Goal: Task Accomplishment & Management: Manage account settings

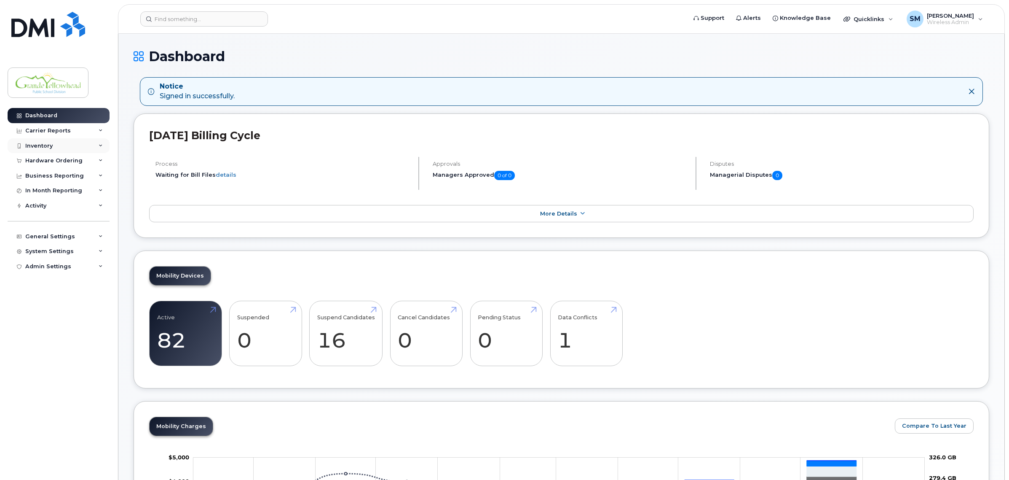
click at [39, 150] on div "Inventory" at bounding box center [59, 145] width 102 height 15
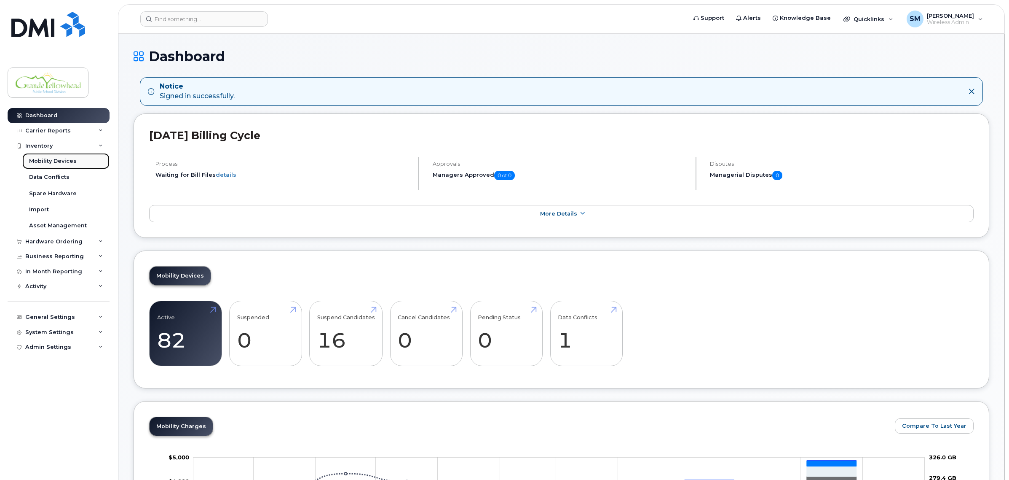
click at [43, 161] on div "Mobility Devices" at bounding box center [53, 161] width 48 height 8
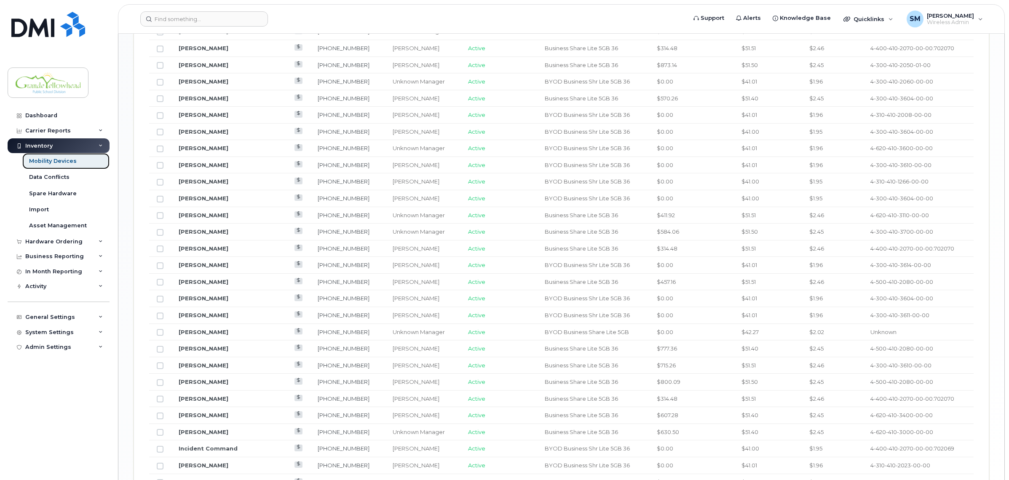
scroll to position [890, 0]
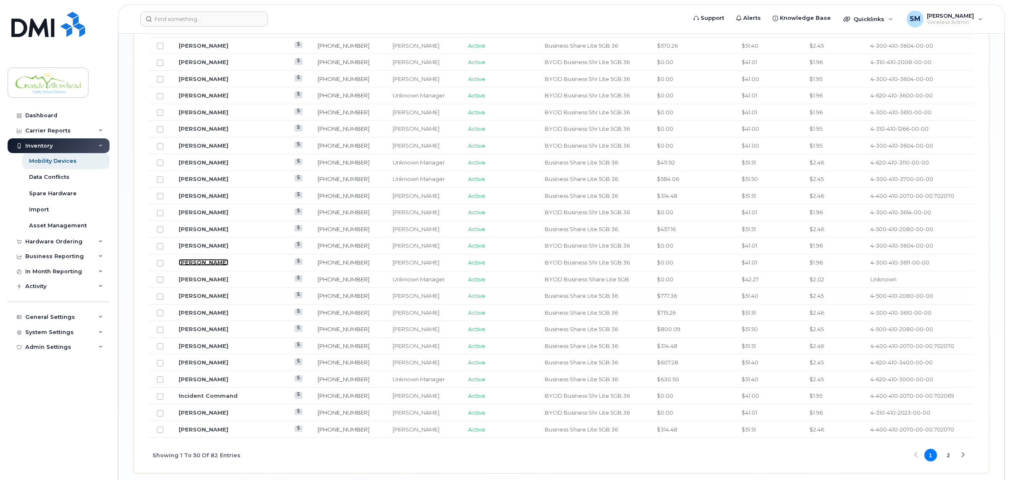
click at [201, 266] on link "Terri Miluch" at bounding box center [204, 262] width 50 height 7
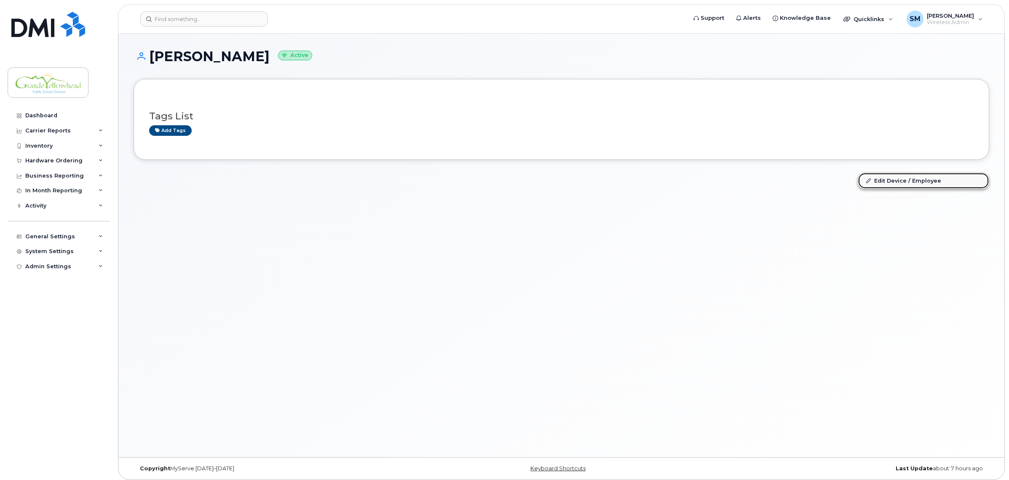
click at [894, 178] on link "Edit Device / Employee" at bounding box center [924, 180] width 131 height 15
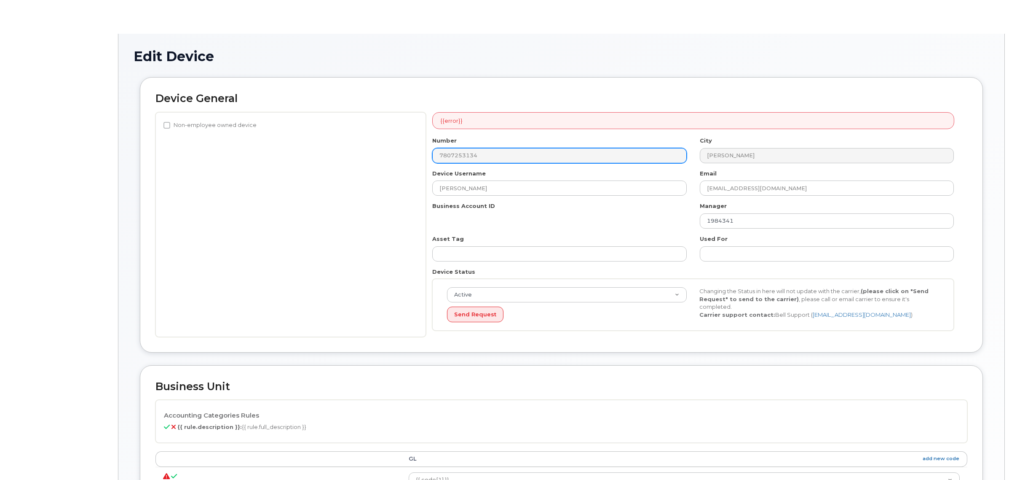
select select "23972565"
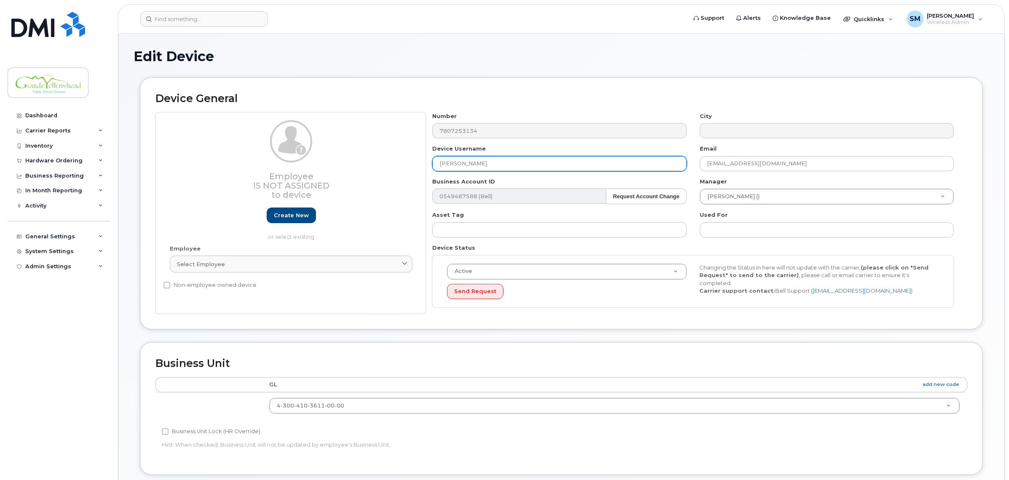
drag, startPoint x: 488, startPoint y: 164, endPoint x: 337, endPoint y: 172, distance: 150.6
click at [337, 172] on div "Employee Is not assigned to device Create new or select existing Employee Selec…" at bounding box center [562, 213] width 812 height 202
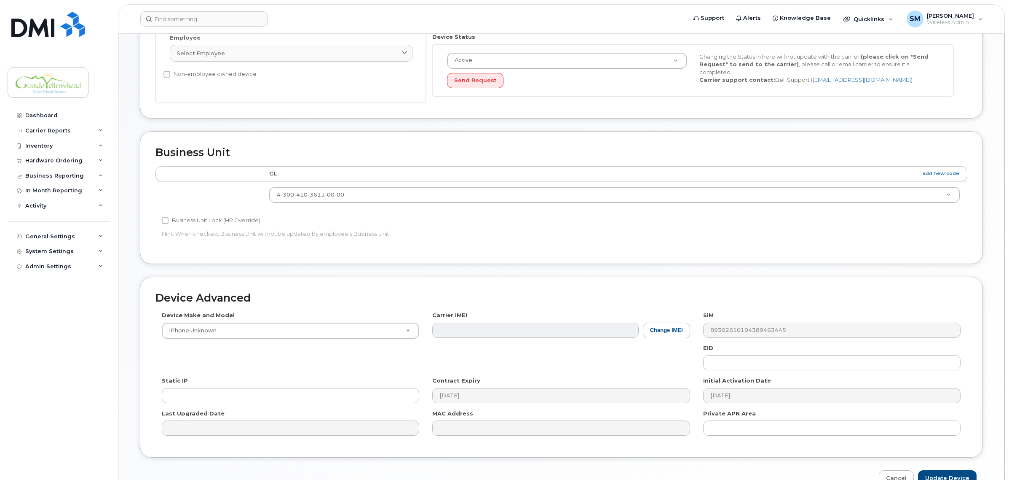
scroll to position [260, 0]
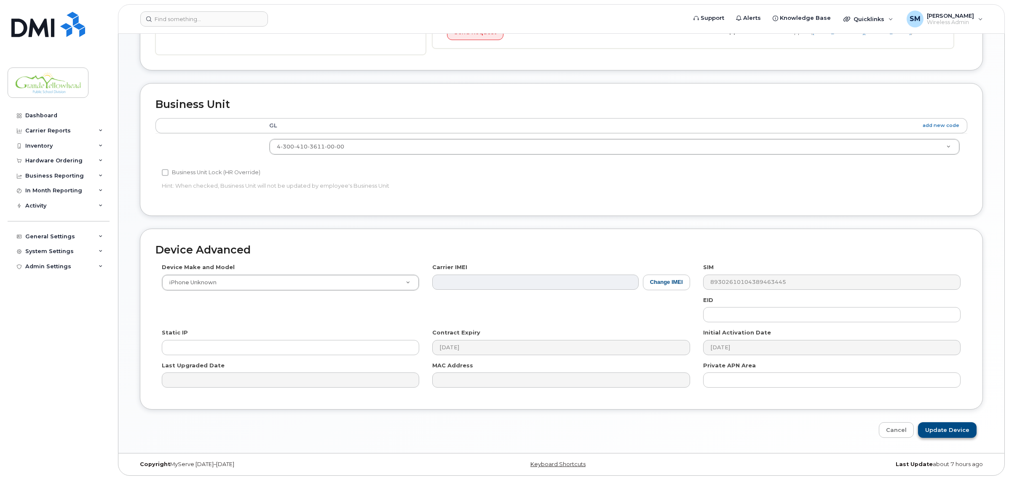
type input "RaeAnne Miller"
click at [963, 428] on input "Update Device" at bounding box center [947, 430] width 59 height 16
type input "Saving..."
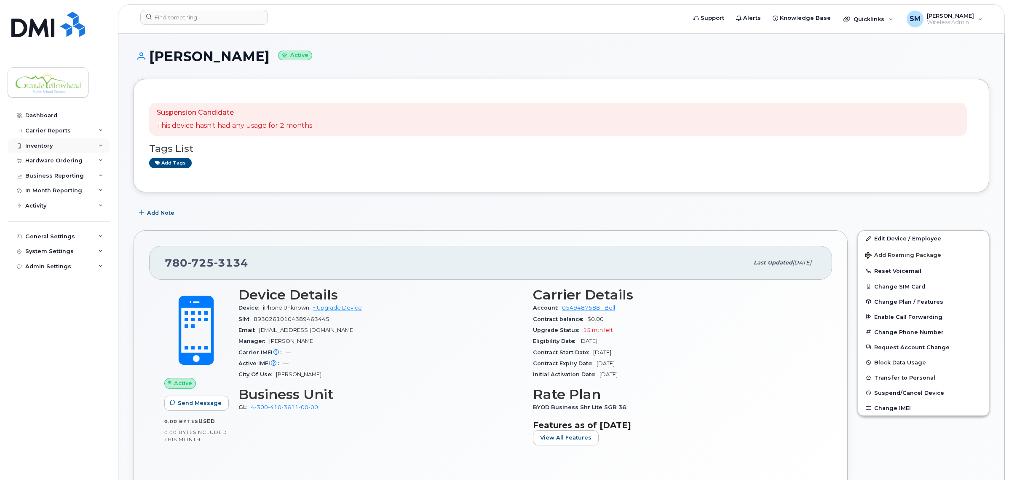
click at [56, 144] on div "Inventory" at bounding box center [59, 145] width 102 height 15
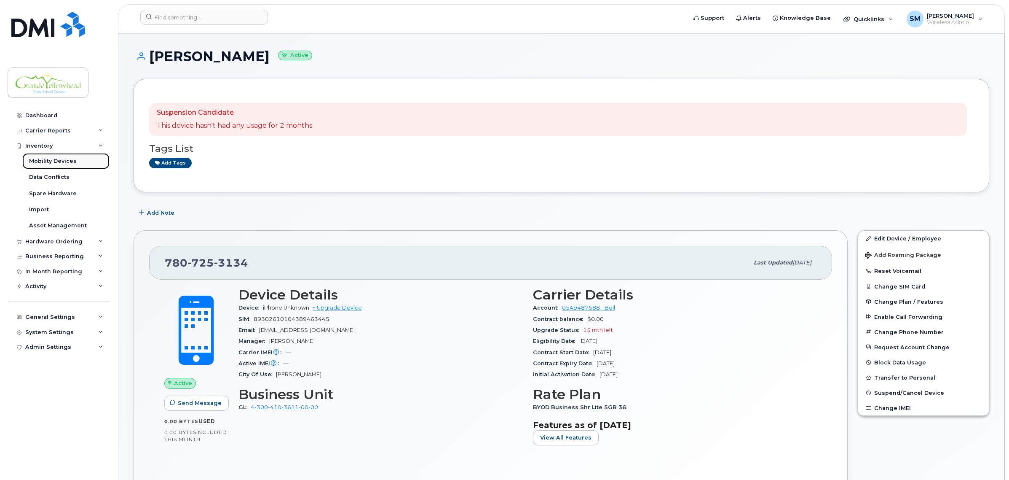
click at [65, 157] on link "Mobility Devices" at bounding box center [65, 161] width 87 height 16
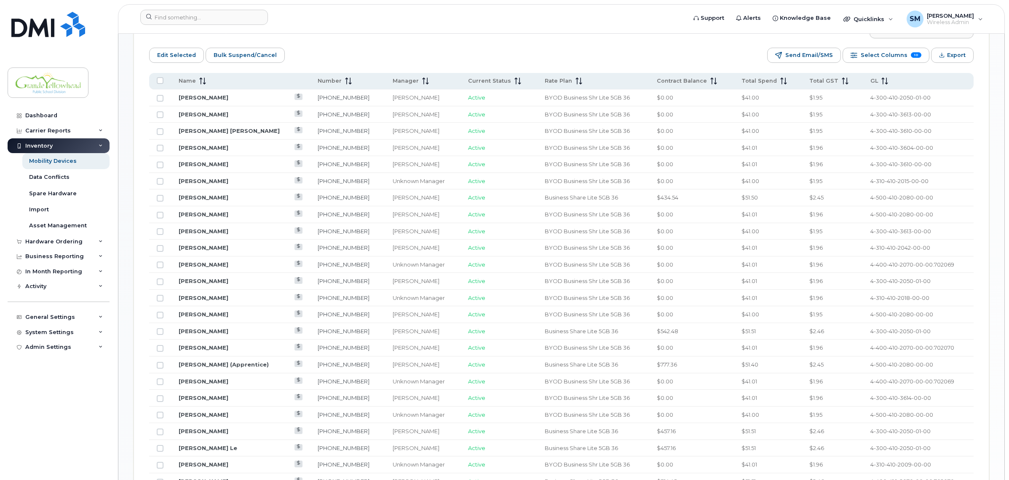
scroll to position [472, 0]
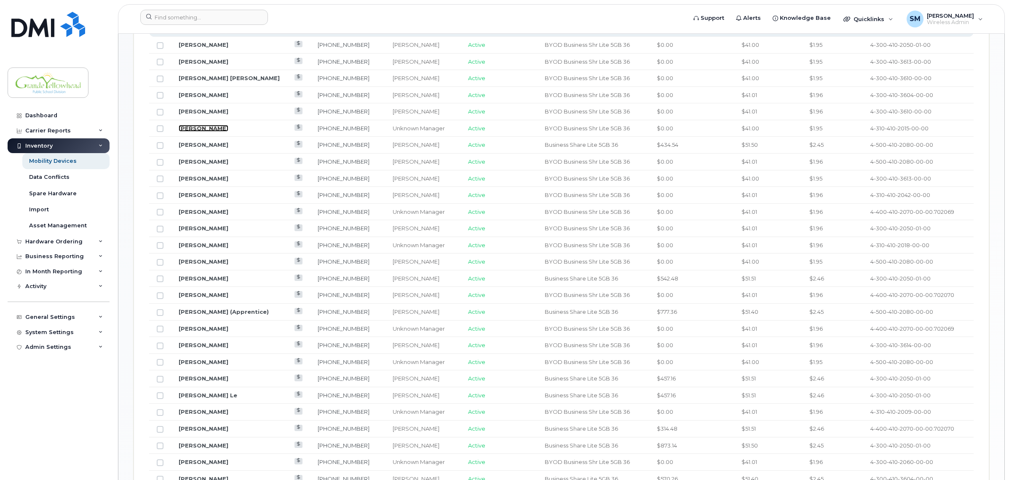
click at [209, 127] on link "[PERSON_NAME]" at bounding box center [204, 128] width 50 height 7
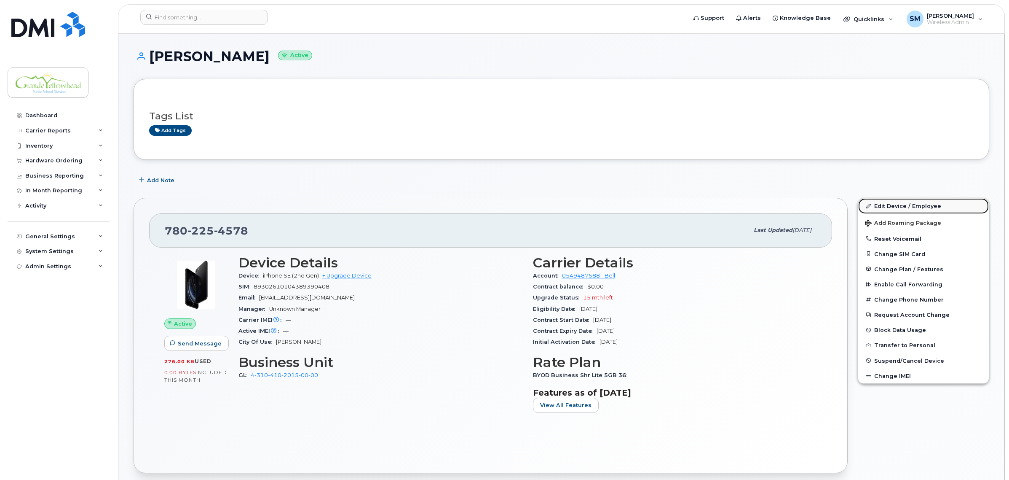
click at [906, 205] on link "Edit Device / Employee" at bounding box center [924, 205] width 131 height 15
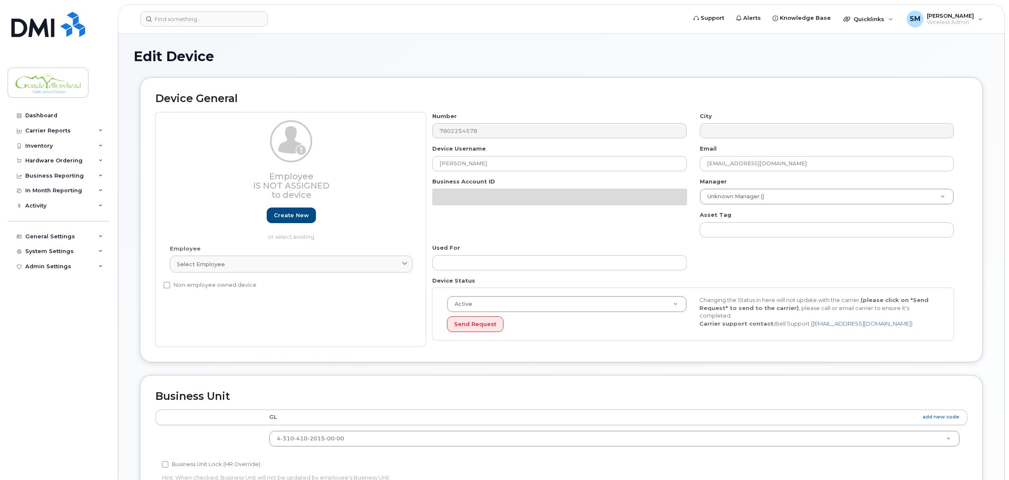
select select "23972574"
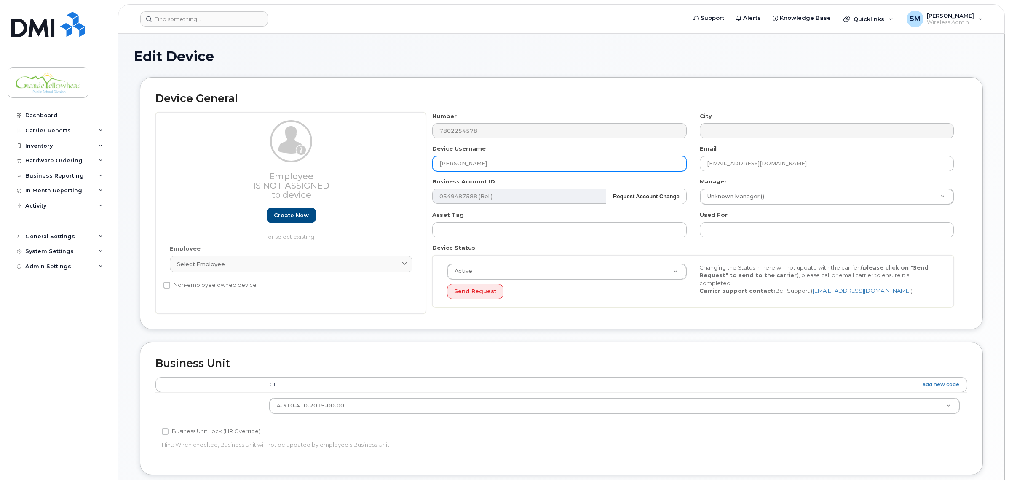
drag, startPoint x: 500, startPoint y: 164, endPoint x: 376, endPoint y: 176, distance: 124.9
click at [376, 176] on div "Employee Is not assigned to device Create new or select existing Employee Selec…" at bounding box center [562, 213] width 812 height 202
type input "[PERSON_NAME]"
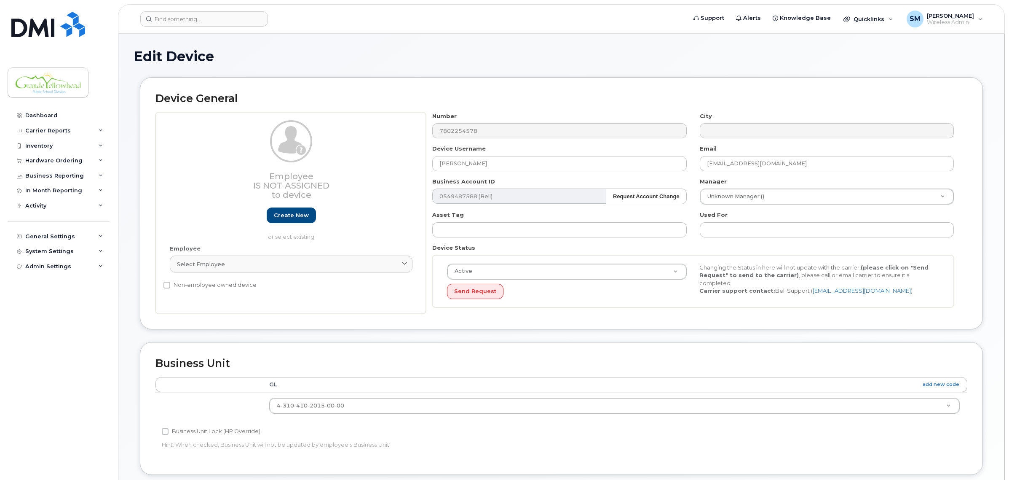
click at [454, 99] on h2 "Device General" at bounding box center [562, 99] width 812 height 12
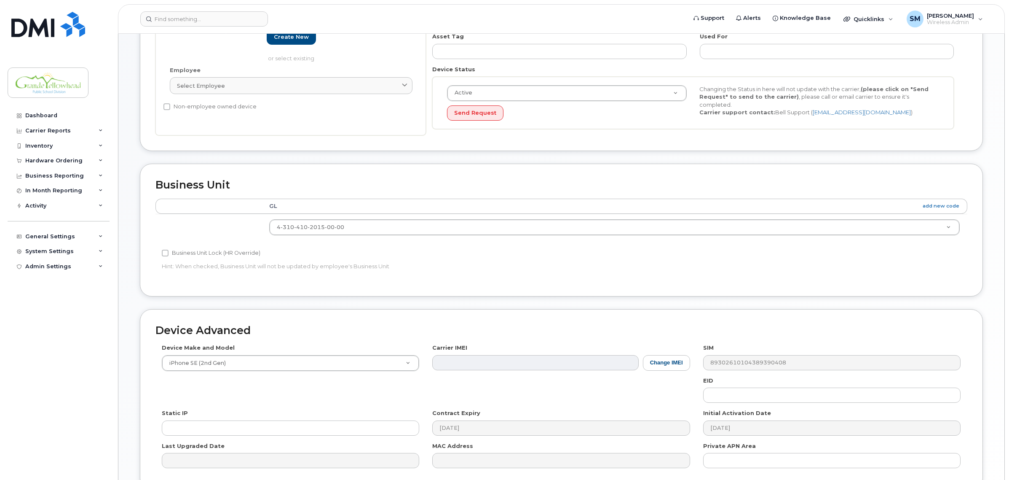
scroll to position [260, 0]
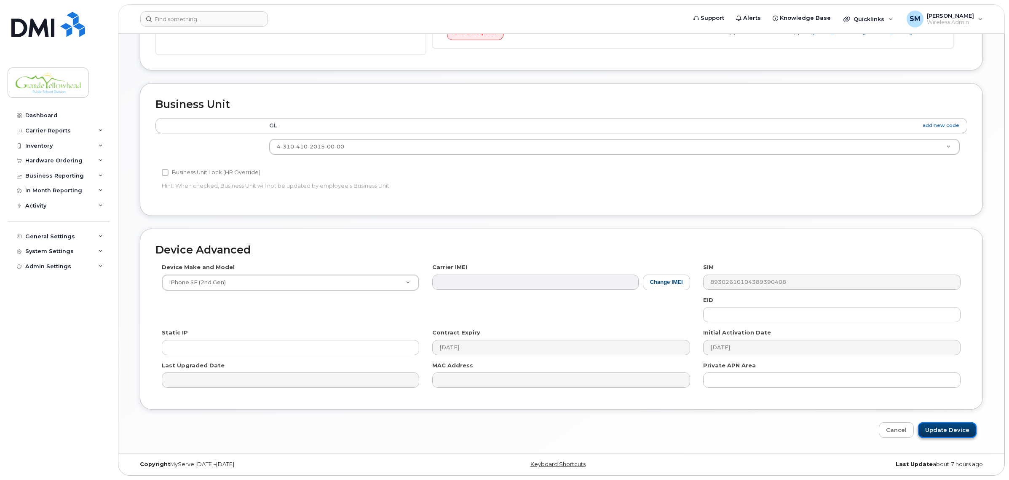
click at [947, 435] on input "Update Device" at bounding box center [947, 430] width 59 height 16
type input "Saving..."
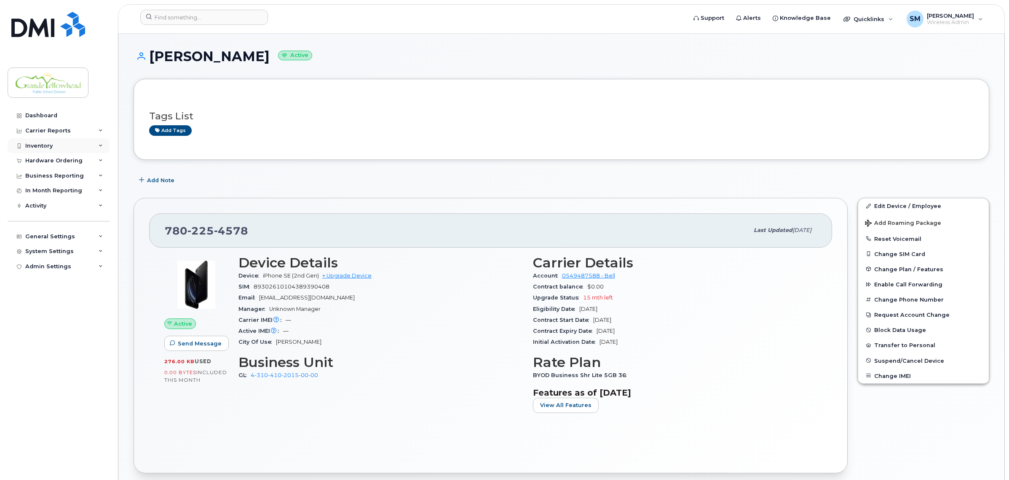
click at [47, 146] on div "Inventory" at bounding box center [38, 145] width 27 height 7
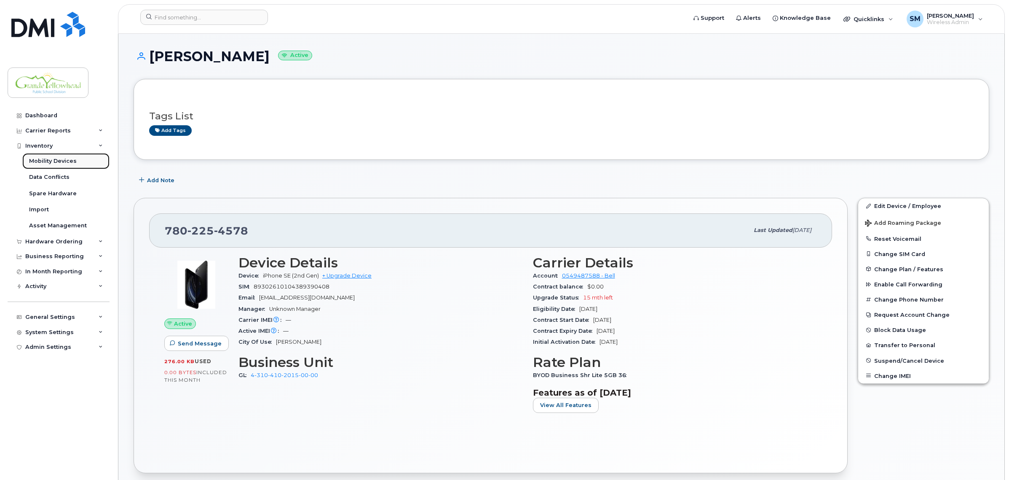
click at [52, 161] on div "Mobility Devices" at bounding box center [53, 161] width 48 height 8
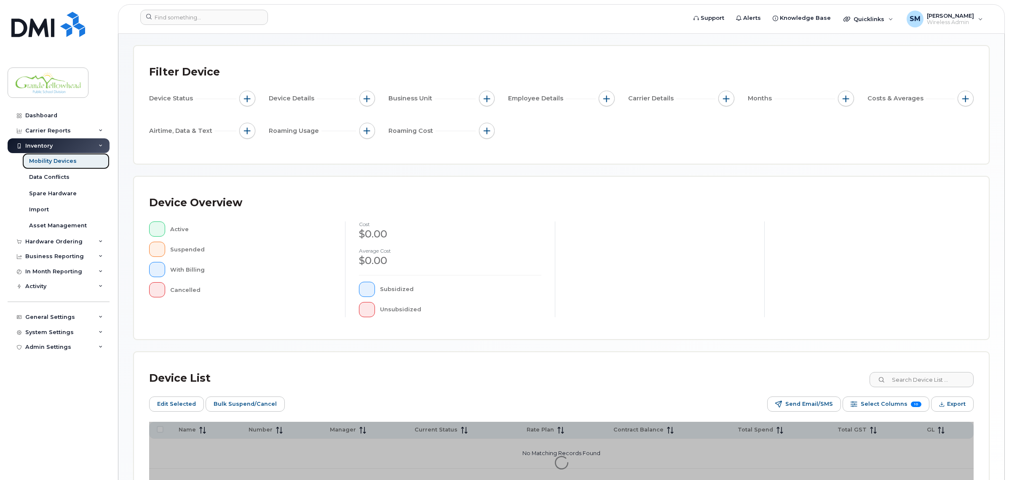
scroll to position [115, 0]
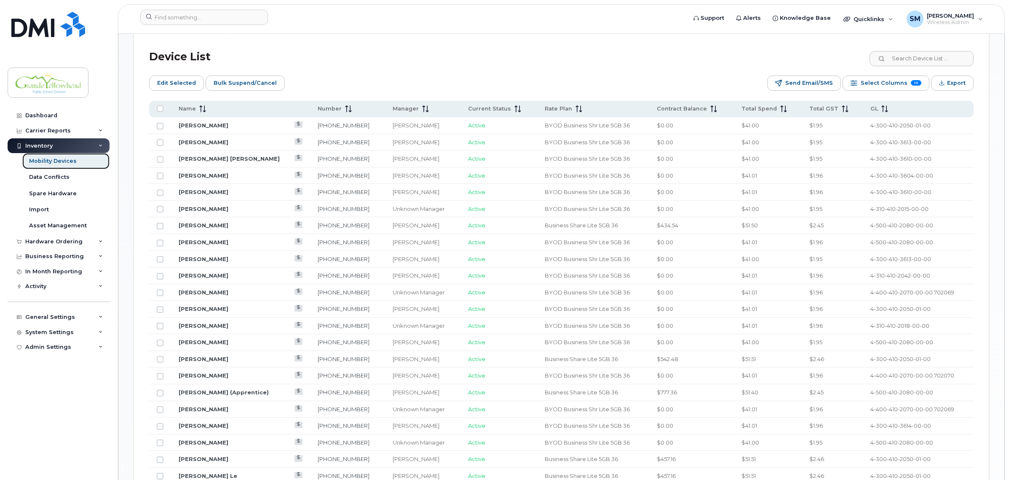
scroll to position [431, 0]
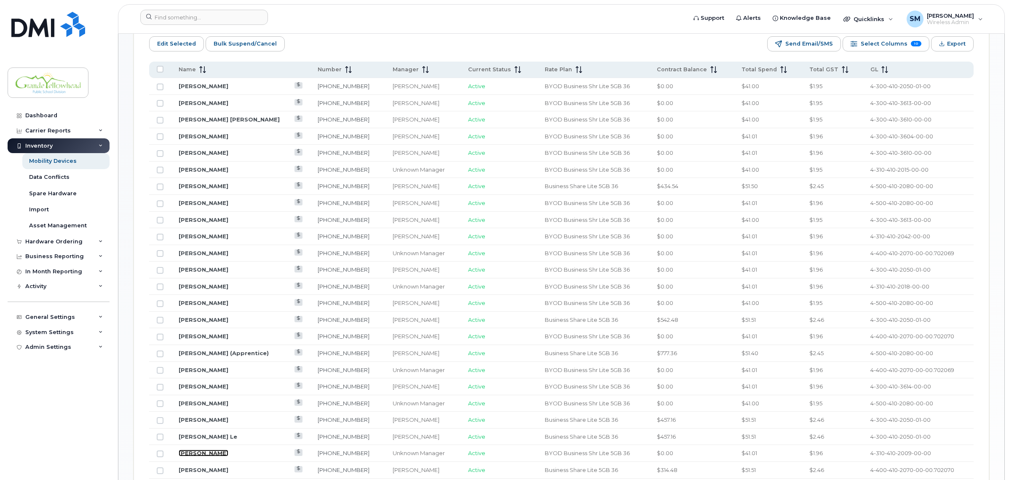
click at [212, 454] on link "[PERSON_NAME]" at bounding box center [204, 452] width 50 height 7
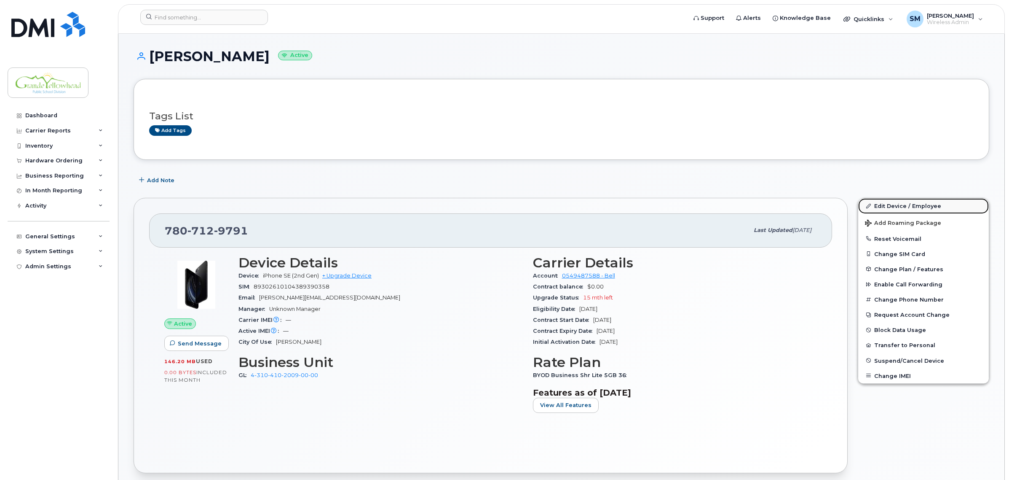
click at [886, 203] on link "Edit Device / Employee" at bounding box center [924, 205] width 131 height 15
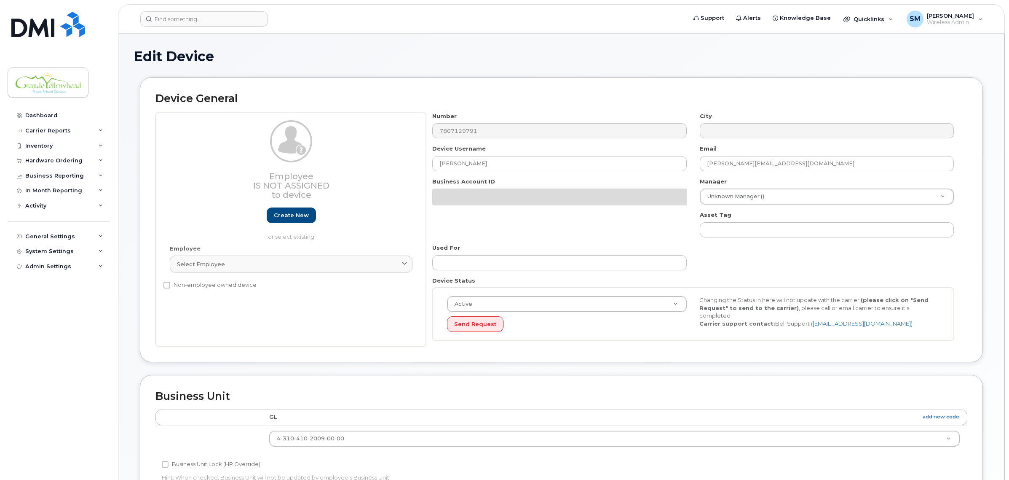
select select "23972571"
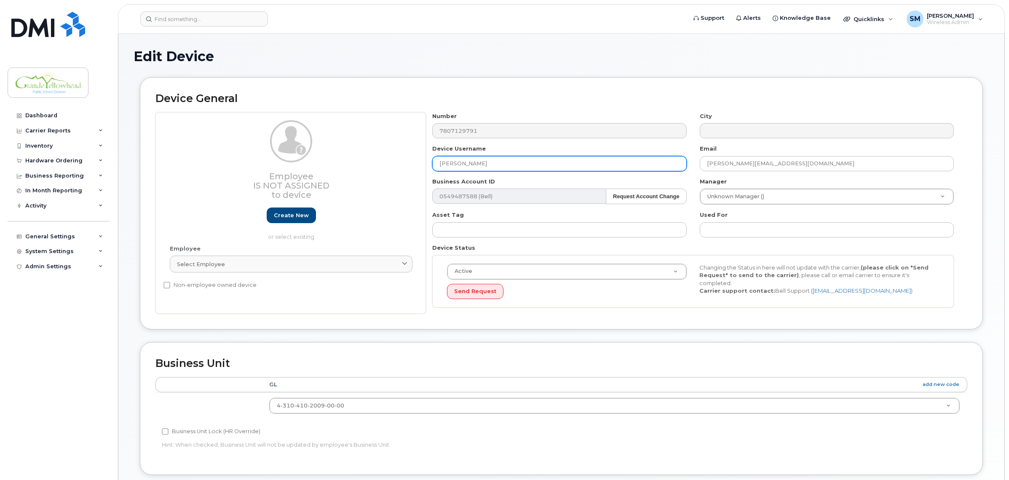
drag, startPoint x: 497, startPoint y: 165, endPoint x: 392, endPoint y: 167, distance: 105.0
click at [394, 167] on div "Employee Is not assigned to device Create new or select existing Employee Selec…" at bounding box center [562, 213] width 812 height 202
type input "[PERSON_NAME]"
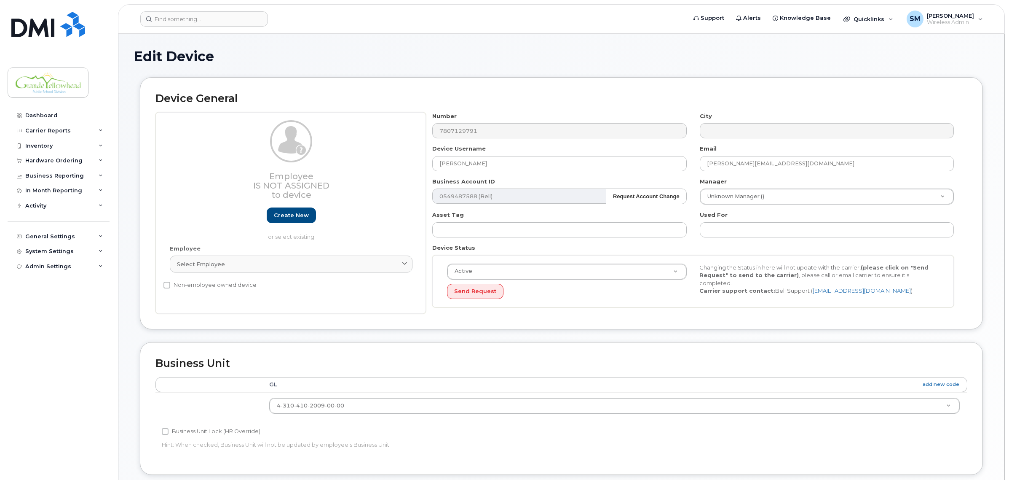
click at [508, 107] on div "Device General Employee Is not assigned to device Create new or select existing…" at bounding box center [561, 203] width 843 height 252
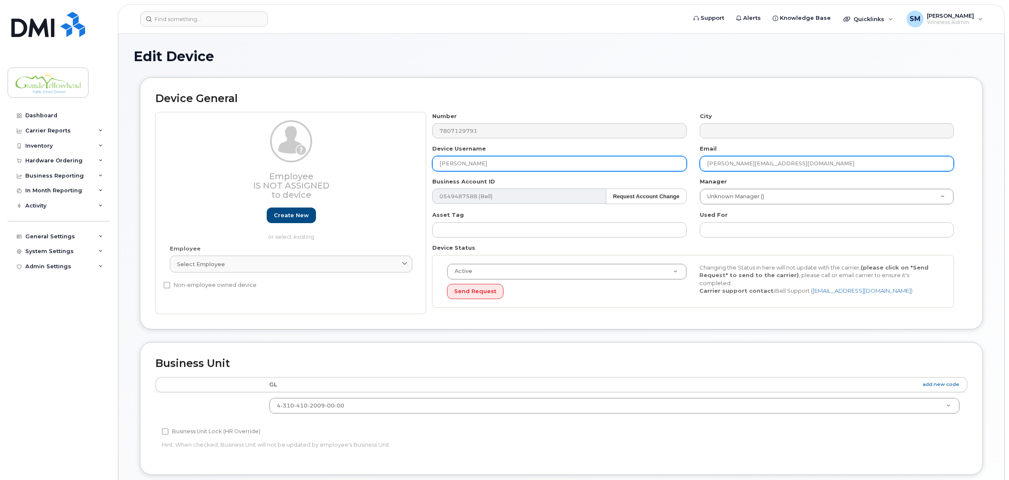
drag, startPoint x: 732, startPoint y: 163, endPoint x: 609, endPoint y: 165, distance: 122.7
click at [610, 165] on div "Number 7807129791 City Device Username Deanna Lang Email jamerand@gypsd.ca Busi…" at bounding box center [693, 213] width 535 height 202
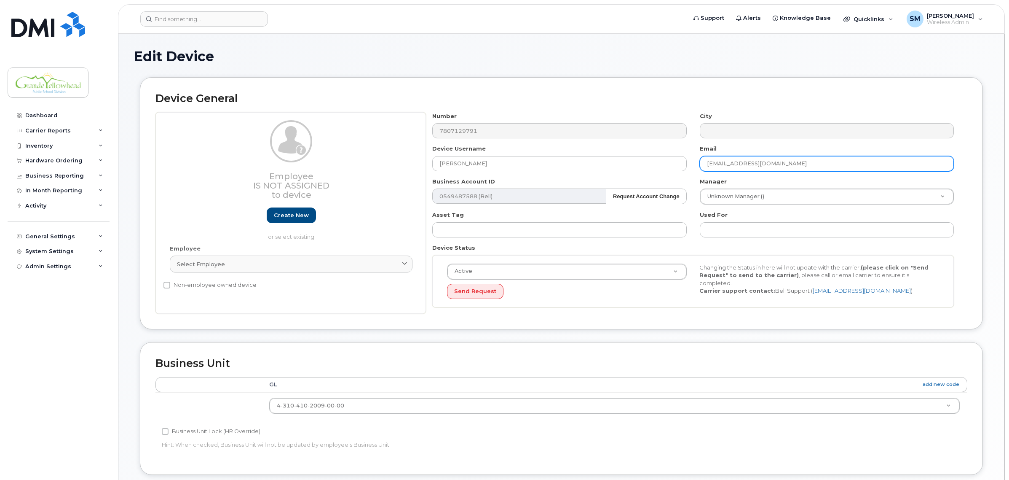
type input "[EMAIL_ADDRESS][DOMAIN_NAME]"
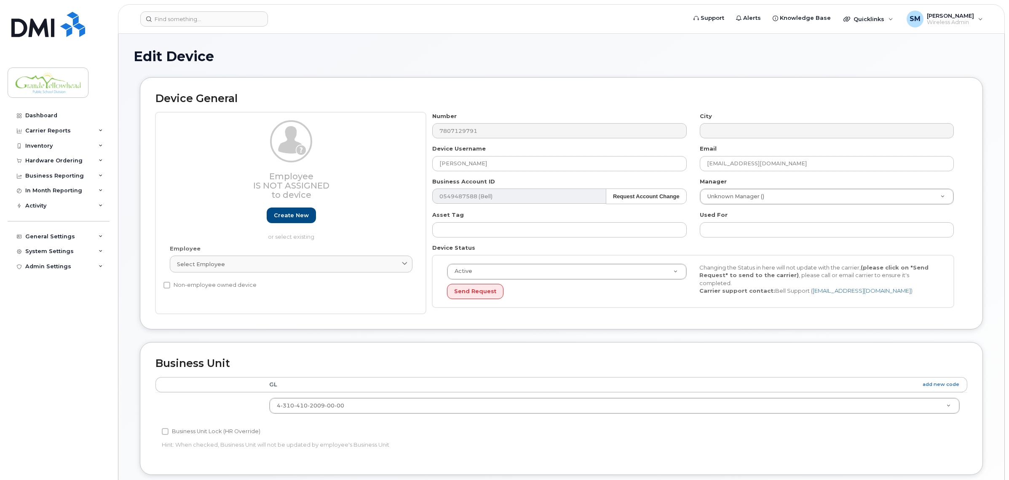
click at [655, 90] on div "Device General Employee Is not assigned to device Create new or select existing…" at bounding box center [561, 203] width 843 height 252
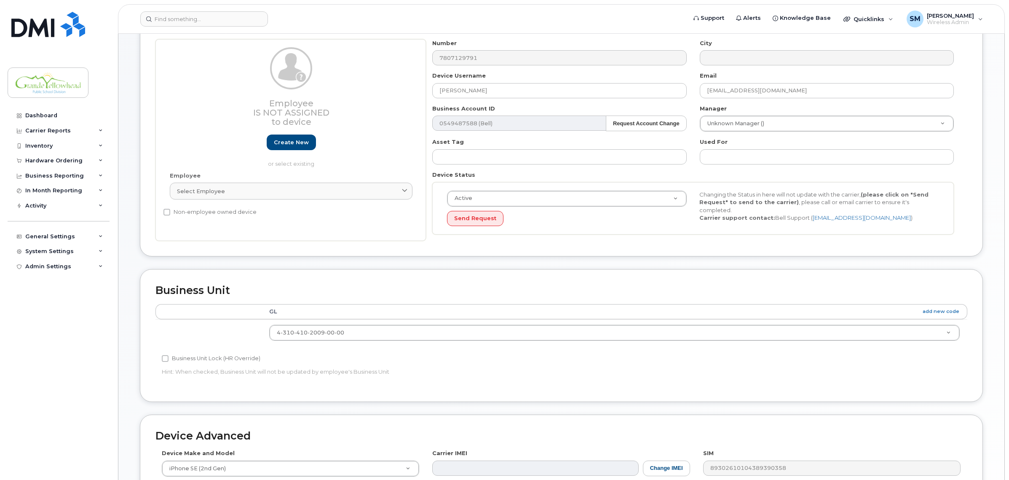
scroll to position [260, 0]
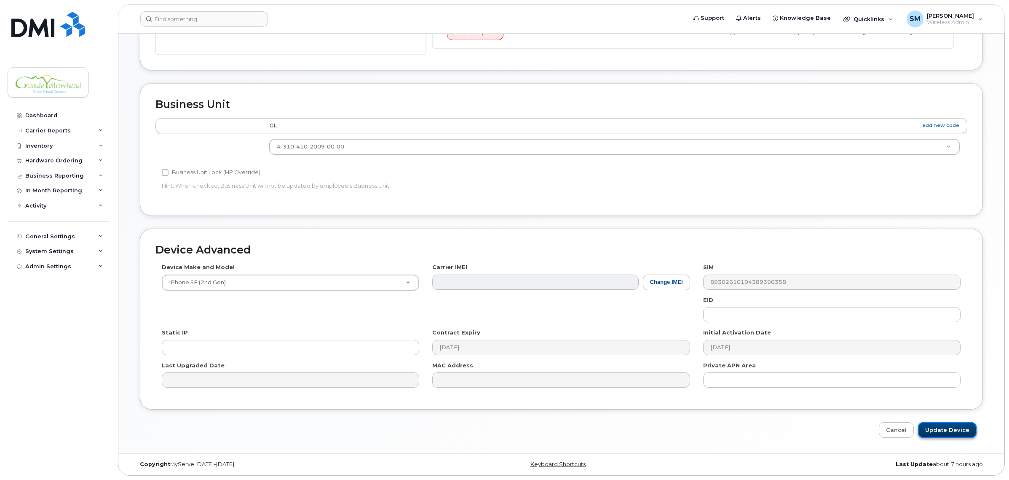
click at [949, 431] on input "Update Device" at bounding box center [947, 430] width 59 height 16
type input "Saving..."
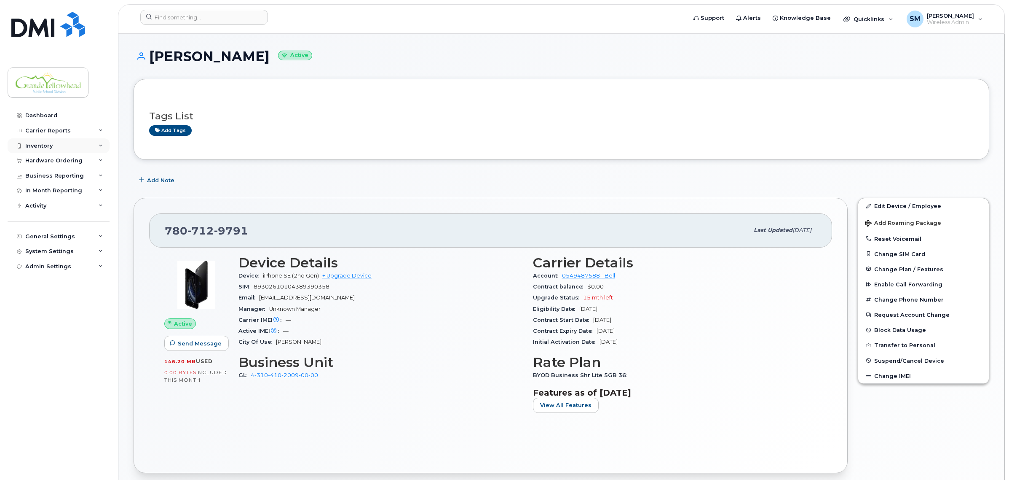
click at [46, 148] on div "Inventory" at bounding box center [38, 145] width 27 height 7
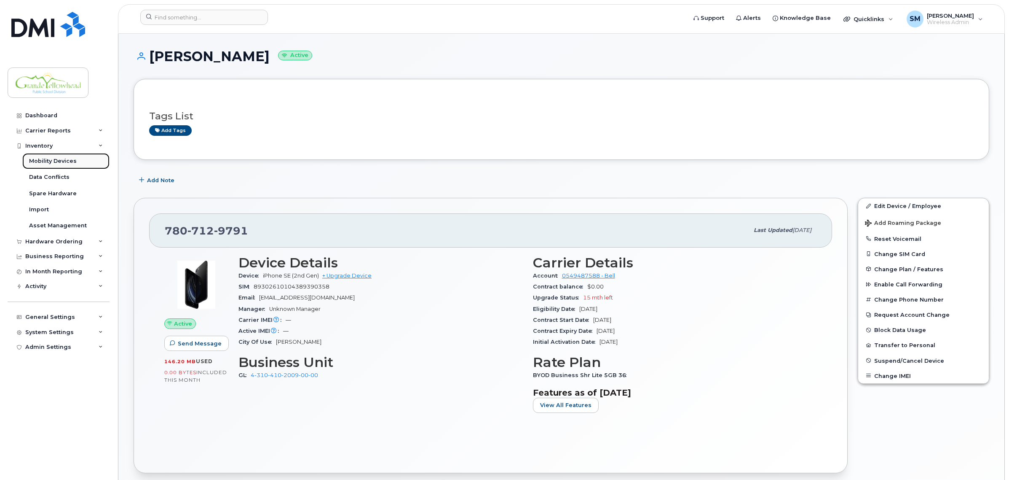
click at [45, 161] on div "Mobility Devices" at bounding box center [53, 161] width 48 height 8
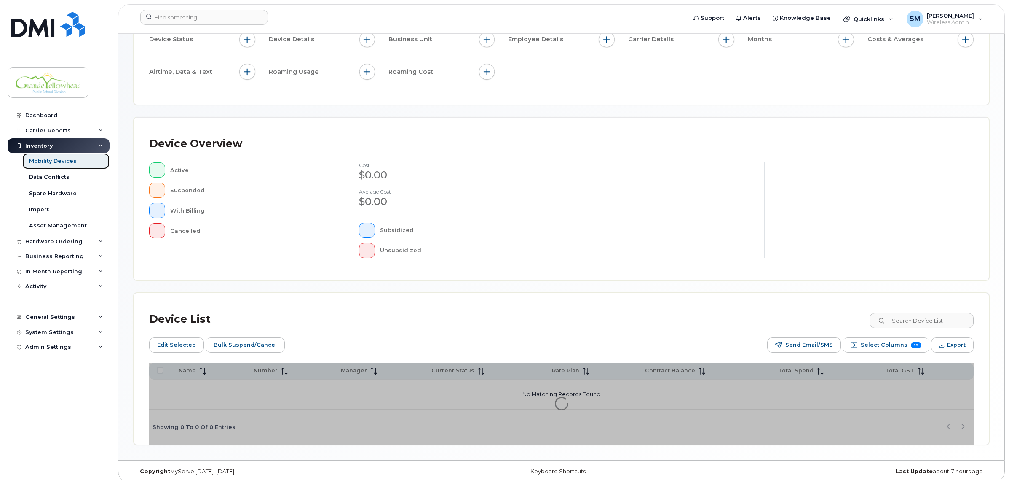
scroll to position [115, 0]
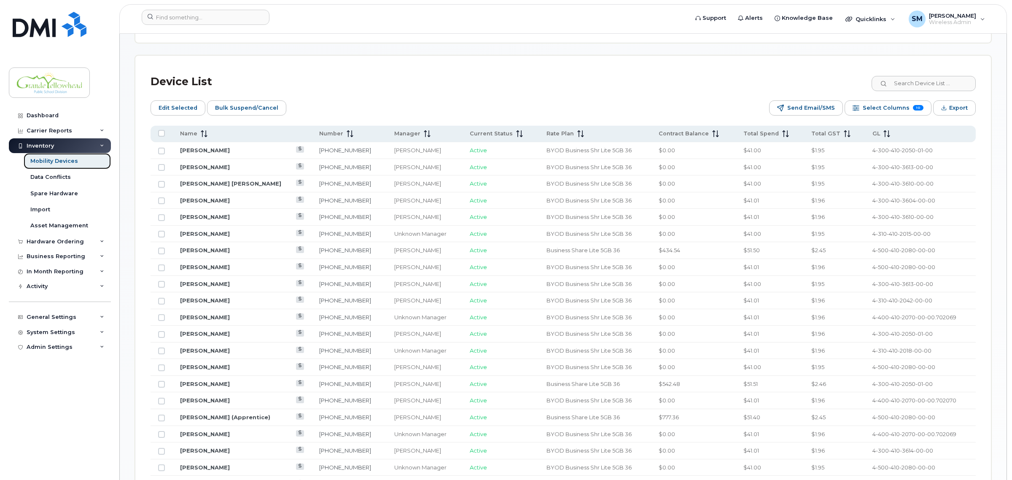
scroll to position [420, 0]
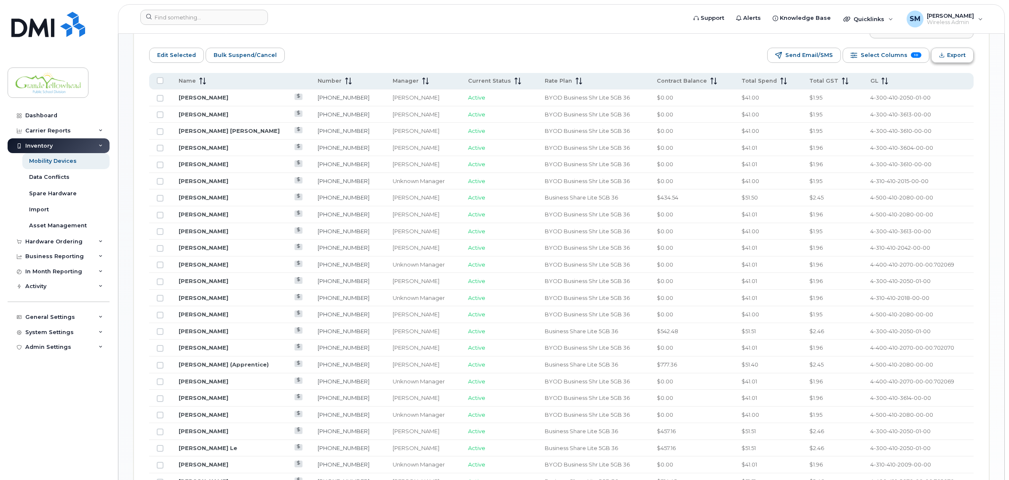
click at [953, 56] on span "Export" at bounding box center [956, 55] width 19 height 13
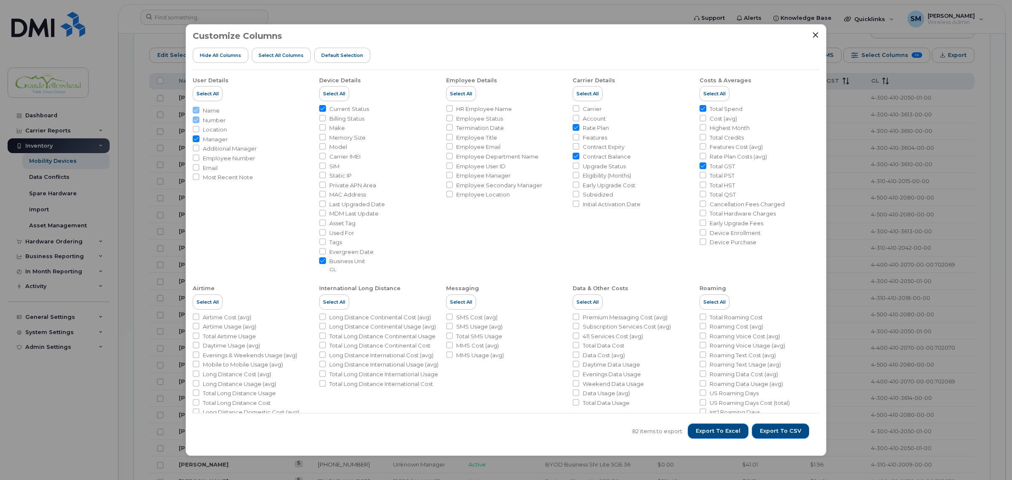
click at [321, 106] on input "Current Status" at bounding box center [322, 108] width 7 height 7
checkbox input "false"
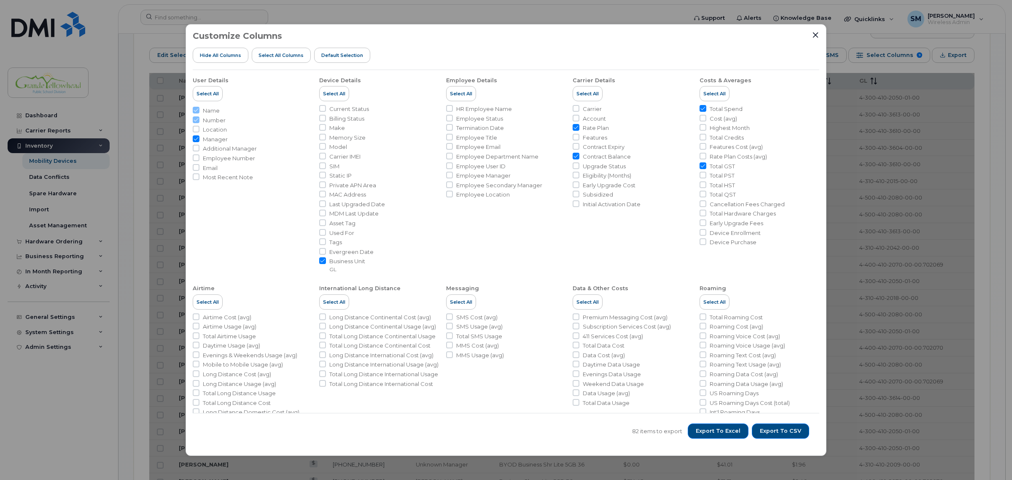
click at [323, 260] on input "Business Unit GL" at bounding box center [322, 260] width 7 height 7
checkbox input "false"
click at [574, 126] on input "Rate Plan" at bounding box center [575, 127] width 7 height 7
checkbox input "false"
click at [574, 157] on input "Contract Balance" at bounding box center [575, 156] width 7 height 7
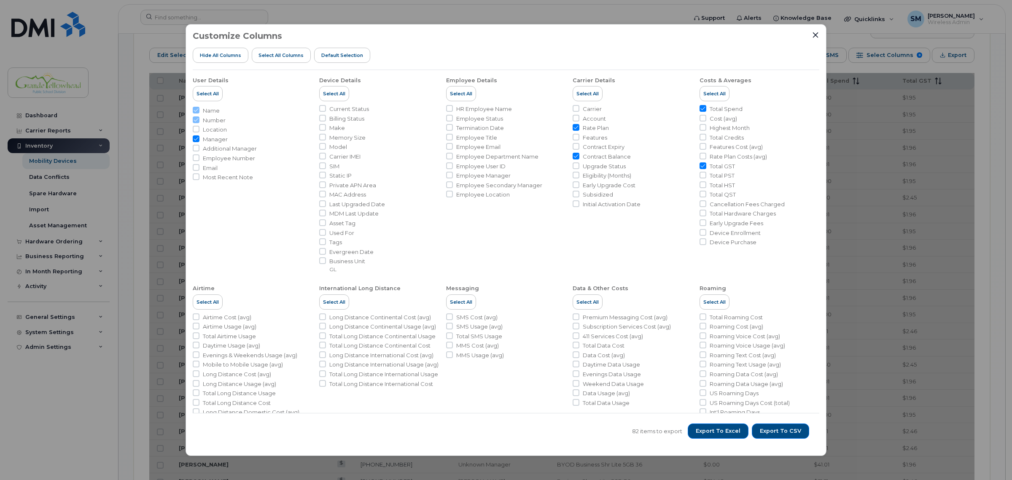
checkbox input "false"
click at [703, 108] on input "Total Spend" at bounding box center [702, 108] width 7 height 7
checkbox input "false"
click at [701, 165] on input "Total GST" at bounding box center [702, 165] width 7 height 7
checkbox input "false"
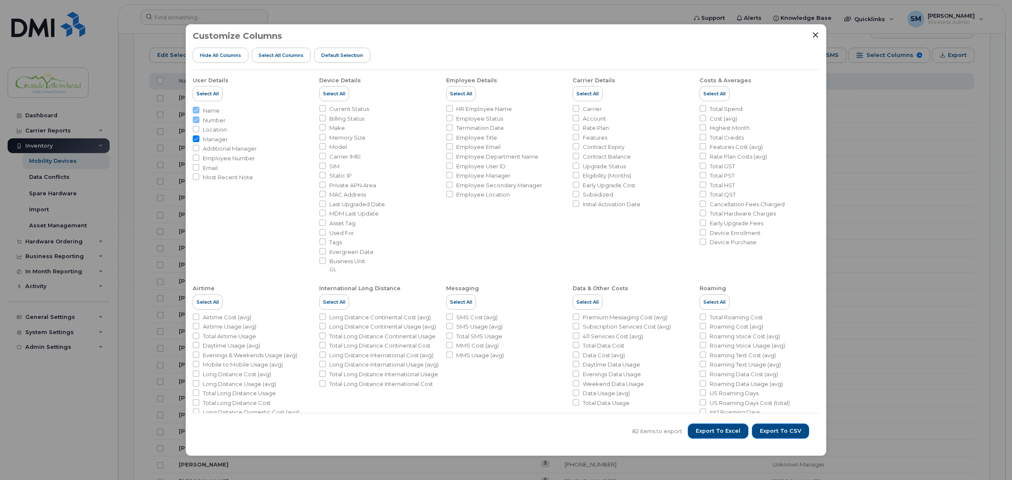
click at [197, 138] on input "Manager" at bounding box center [196, 138] width 7 height 7
checkbox input "false"
click at [776, 430] on span "Export to CSV" at bounding box center [779, 431] width 41 height 8
click at [820, 39] on div "Customize Columns Hide All Columns Select all Columns Default Selection User De…" at bounding box center [505, 240] width 641 height 432
click at [813, 34] on icon "Close" at bounding box center [815, 35] width 7 height 7
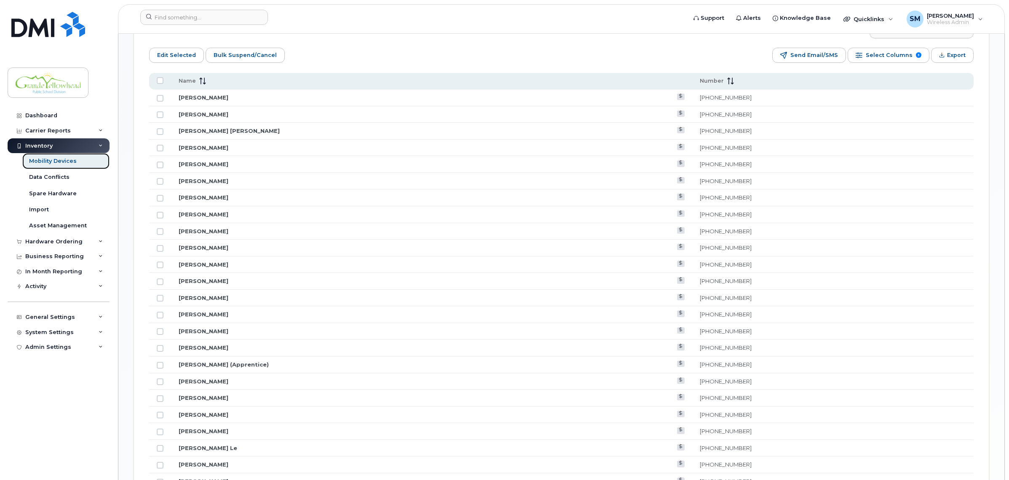
click at [62, 165] on div "Mobility Devices" at bounding box center [53, 161] width 48 height 8
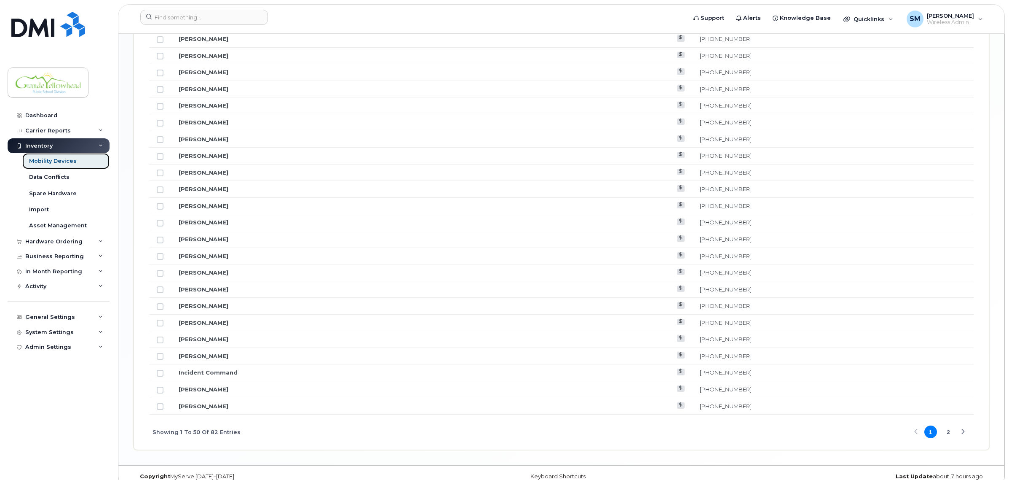
scroll to position [947, 0]
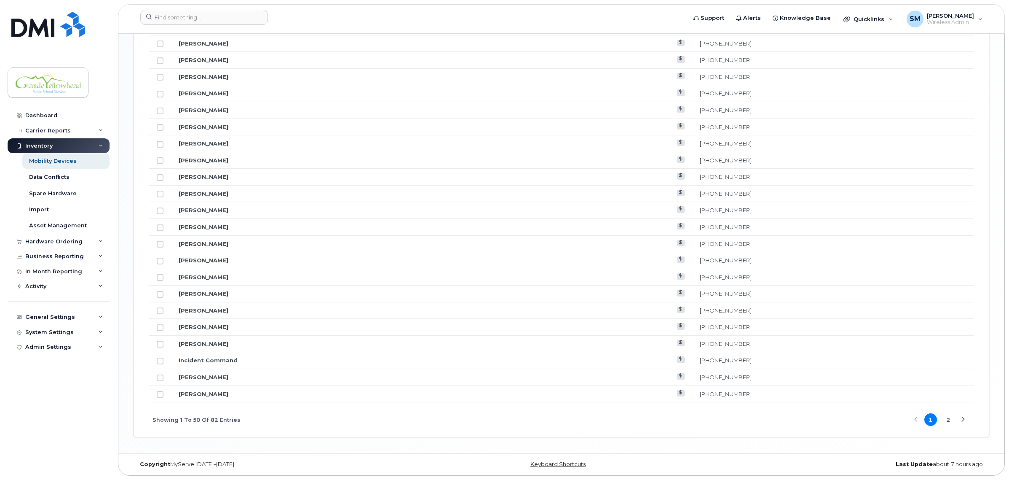
click at [947, 422] on button "2" at bounding box center [948, 419] width 13 height 13
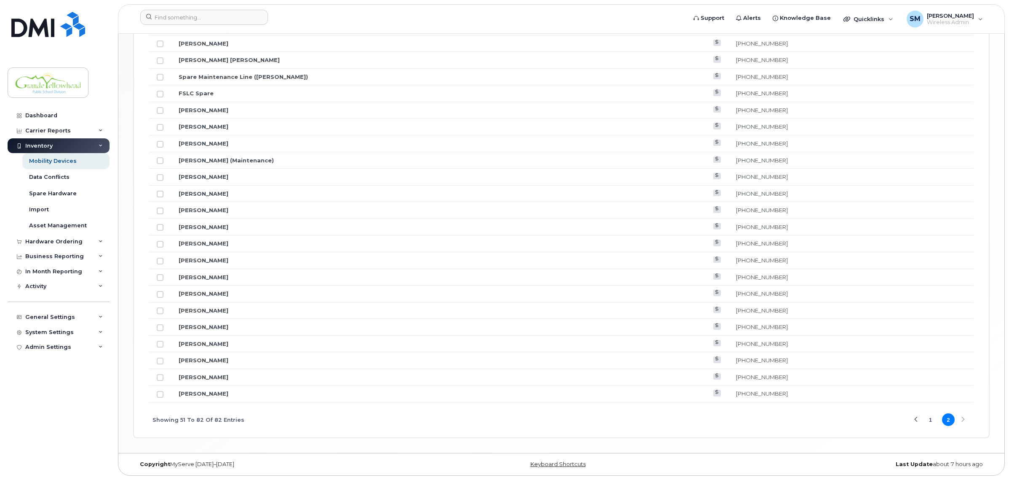
scroll to position [645, 0]
